Goal: Information Seeking & Learning: Compare options

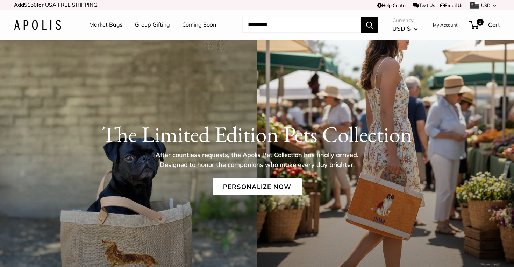
click at [109, 24] on link "Market Bags" at bounding box center [106, 25] width 34 height 10
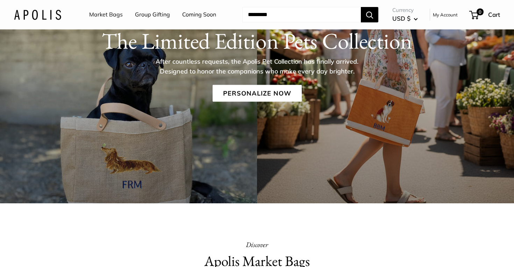
scroll to position [93, 0]
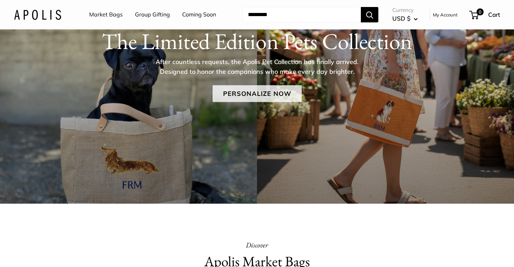
click at [242, 92] on link "Personalize Now" at bounding box center [257, 93] width 89 height 17
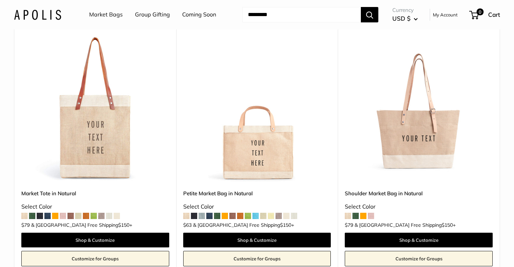
scroll to position [1572, 0]
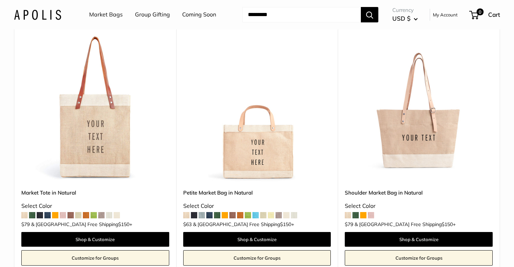
click at [0, 0] on img at bounding box center [0, 0] width 0 height 0
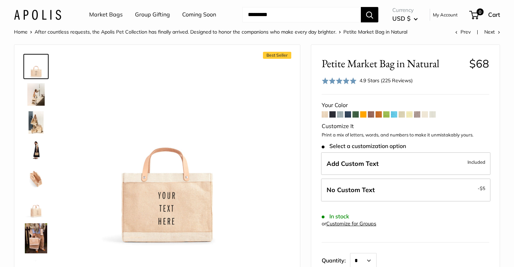
scroll to position [14, 0]
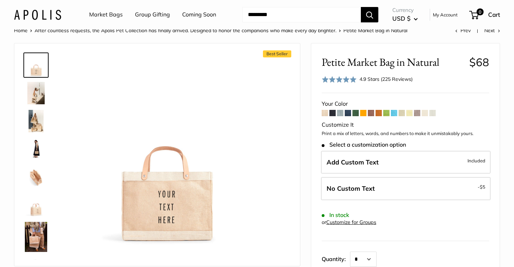
click at [39, 232] on img at bounding box center [36, 237] width 22 height 30
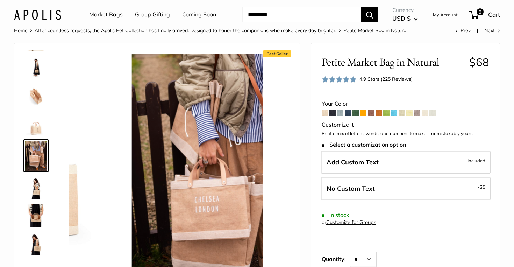
scroll to position [81, 0]
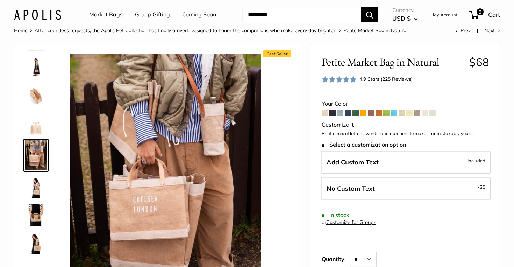
click at [332, 113] on span at bounding box center [332, 113] width 6 height 6
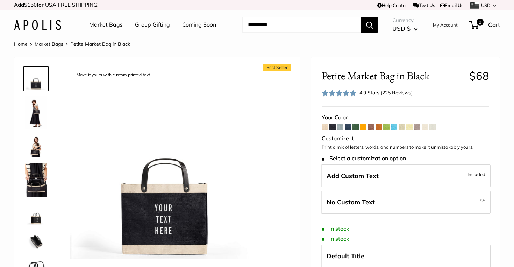
click at [39, 119] on img at bounding box center [36, 112] width 22 height 34
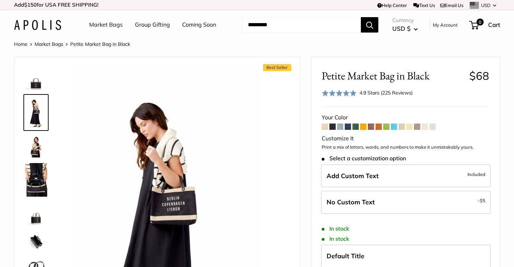
click at [39, 148] on img at bounding box center [36, 146] width 22 height 22
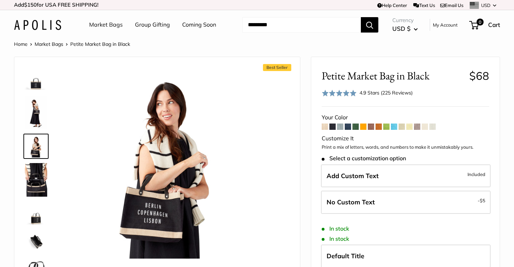
click at [341, 127] on span at bounding box center [340, 126] width 6 height 6
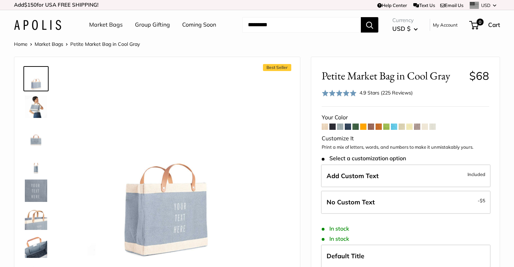
click at [347, 127] on span at bounding box center [348, 126] width 6 height 6
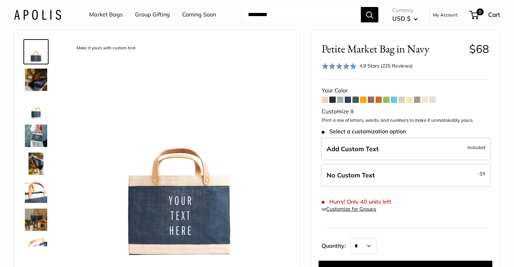
scroll to position [27, 0]
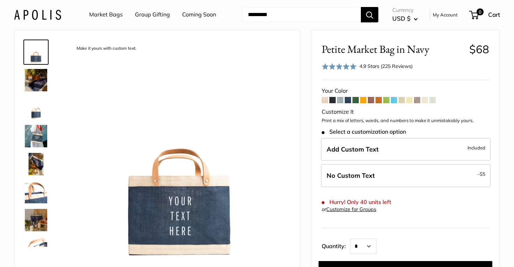
click at [356, 100] on span at bounding box center [355, 100] width 6 height 6
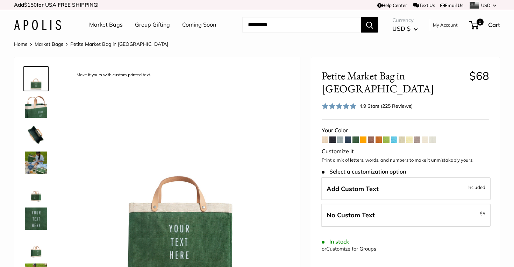
click at [363, 136] on span at bounding box center [363, 139] width 6 height 6
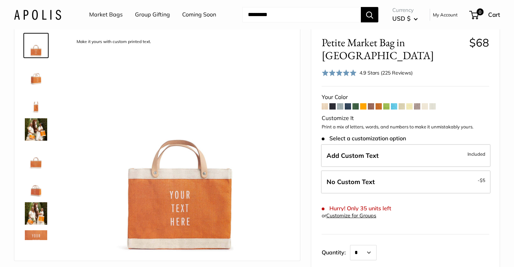
scroll to position [34, 0]
click at [371, 103] on span at bounding box center [371, 106] width 6 height 6
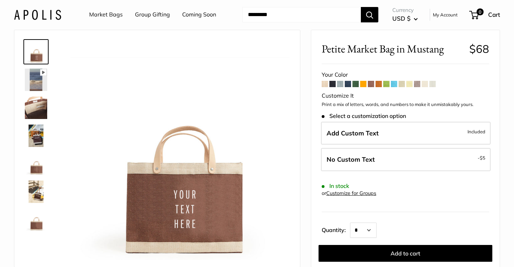
scroll to position [30, 0]
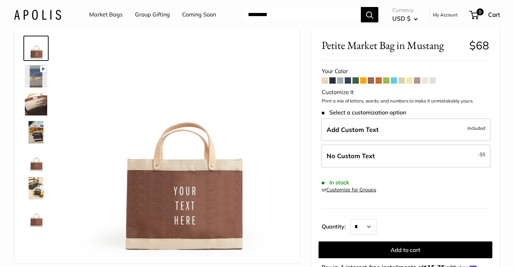
click at [379, 80] on span at bounding box center [378, 80] width 6 height 6
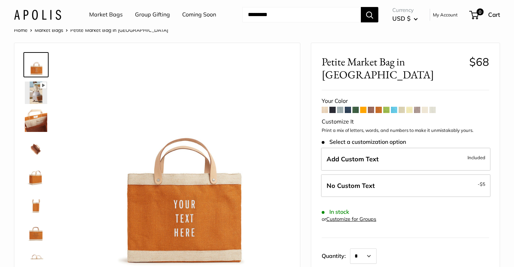
scroll to position [20, 0]
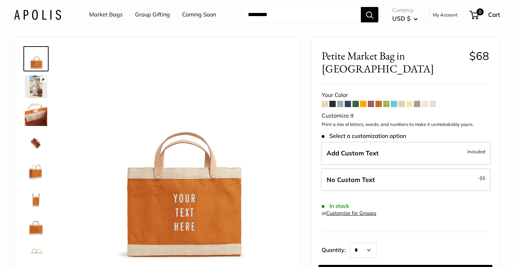
click at [388, 101] on span at bounding box center [386, 104] width 6 height 6
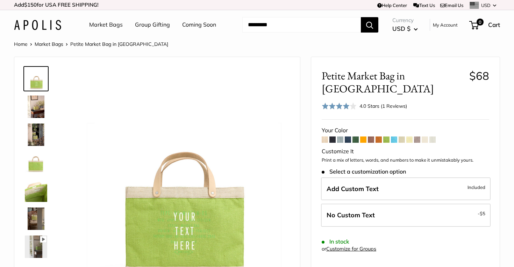
click at [393, 136] on span at bounding box center [394, 139] width 6 height 6
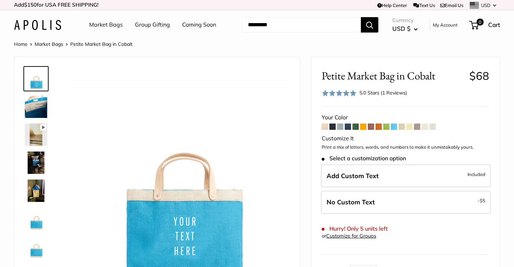
click at [402, 128] on span at bounding box center [401, 126] width 6 height 6
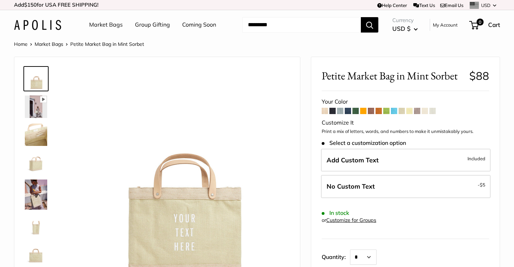
click at [410, 113] on span at bounding box center [409, 111] width 6 height 6
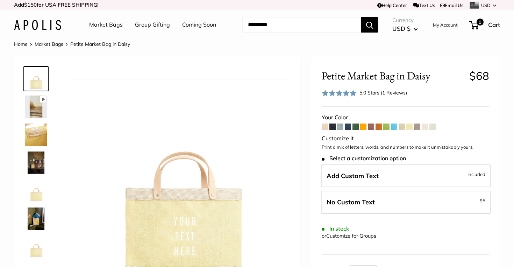
click at [418, 128] on span at bounding box center [417, 126] width 6 height 6
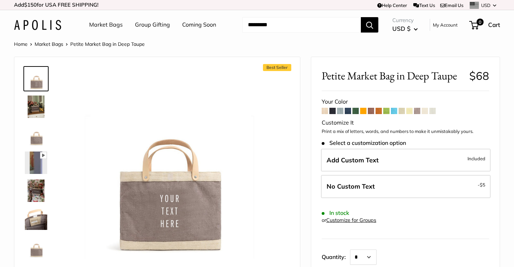
click at [425, 111] on span at bounding box center [425, 111] width 6 height 6
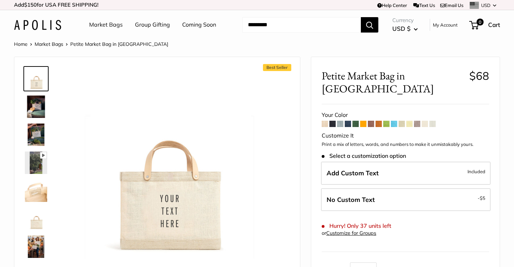
click at [433, 121] on span at bounding box center [432, 124] width 6 height 6
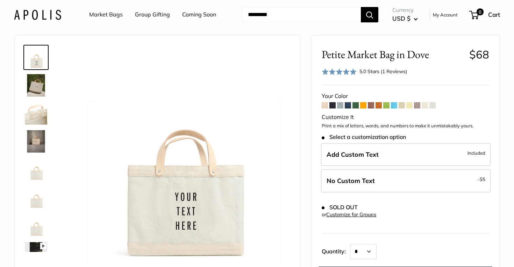
scroll to position [29, 0]
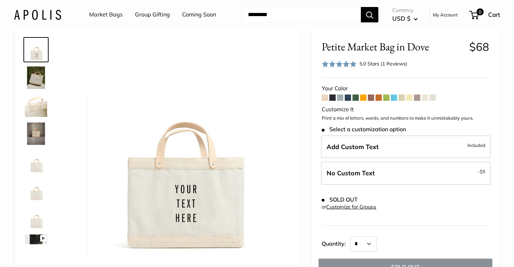
click at [348, 98] on span at bounding box center [348, 97] width 6 height 6
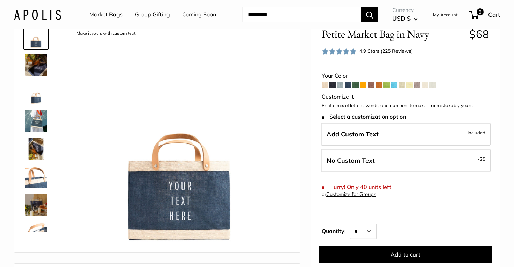
scroll to position [44, 0]
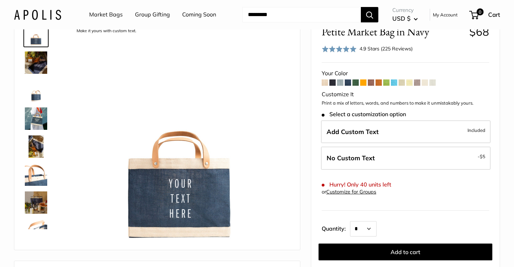
click at [37, 124] on img at bounding box center [36, 118] width 22 height 22
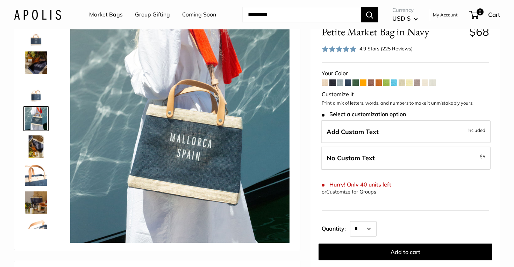
click at [38, 150] on img at bounding box center [36, 146] width 22 height 22
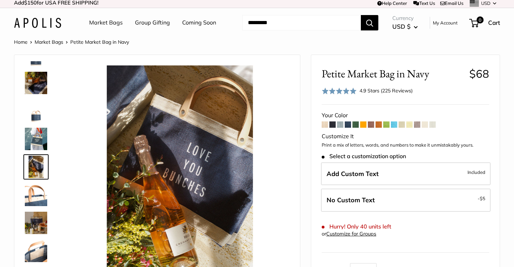
scroll to position [0, 0]
